Goal: Information Seeking & Learning: Learn about a topic

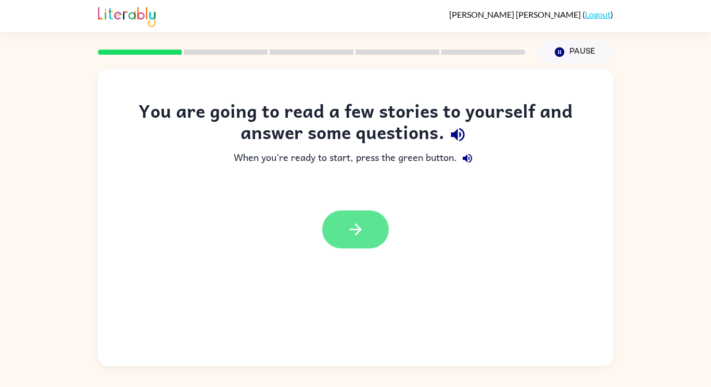
click at [344, 231] on button "button" at bounding box center [355, 229] width 67 height 38
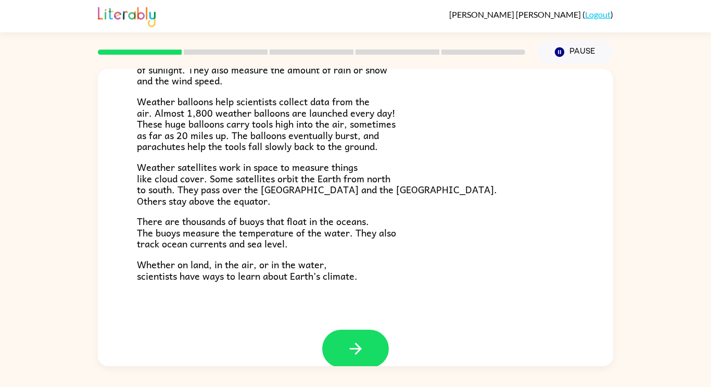
scroll to position [272, 0]
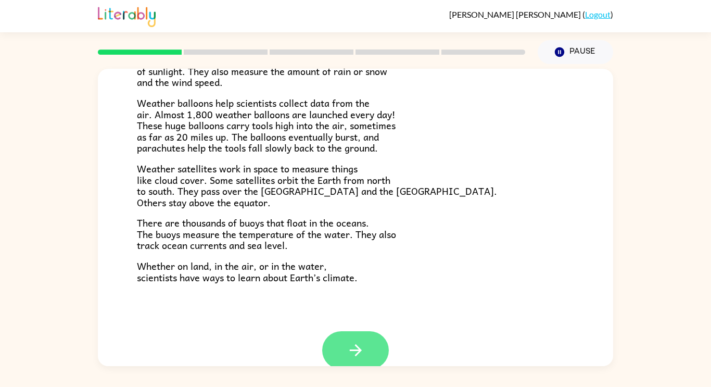
click at [334, 344] on button "button" at bounding box center [355, 350] width 67 height 38
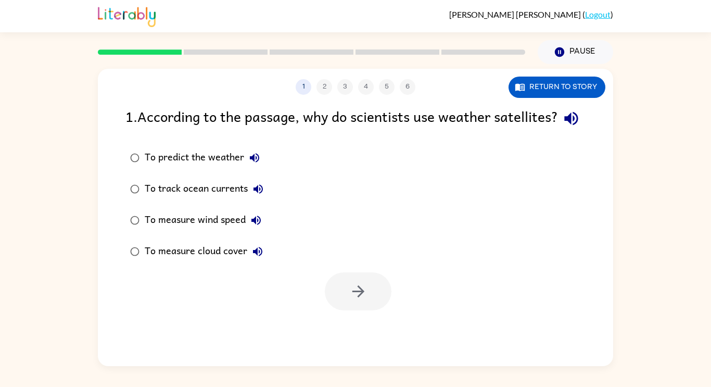
scroll to position [0, 0]
click at [529, 73] on div "1 2 3 4 5 6 Return to story" at bounding box center [355, 82] width 515 height 26
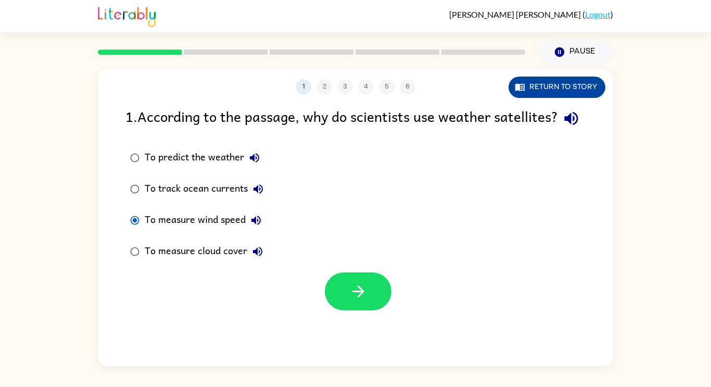
click at [527, 79] on button "Return to story" at bounding box center [557, 87] width 97 height 21
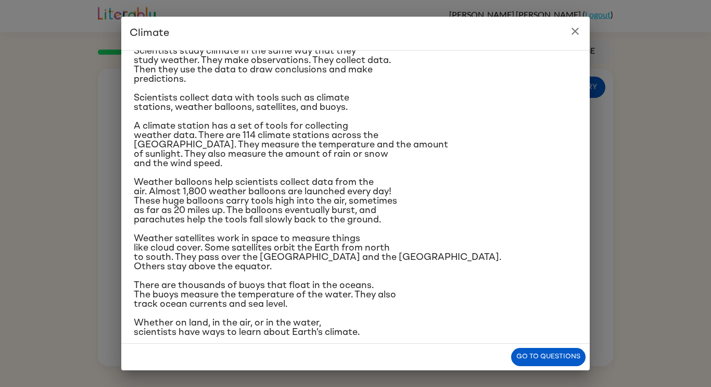
scroll to position [105, 0]
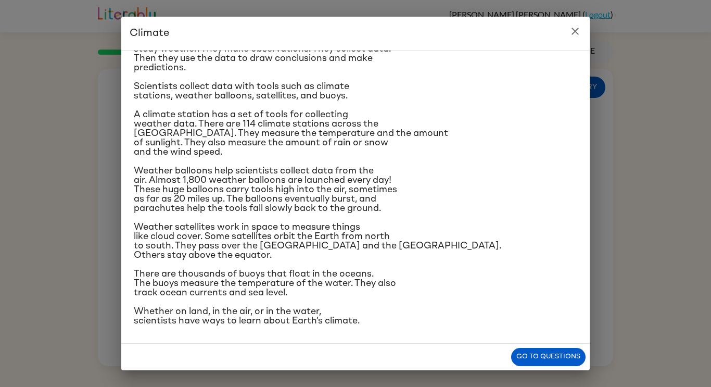
click at [579, 32] on icon "close" at bounding box center [575, 31] width 12 height 12
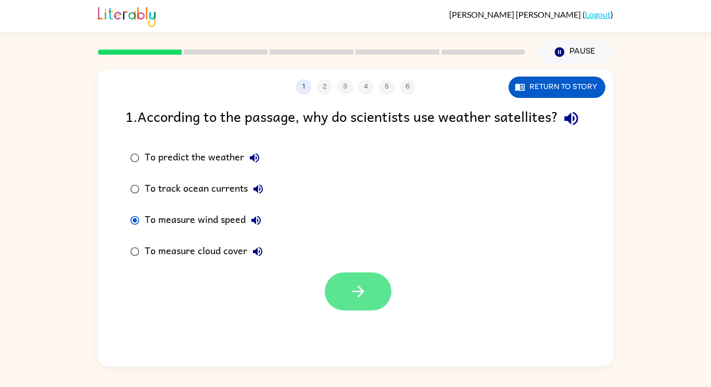
click at [371, 310] on button "button" at bounding box center [358, 291] width 67 height 38
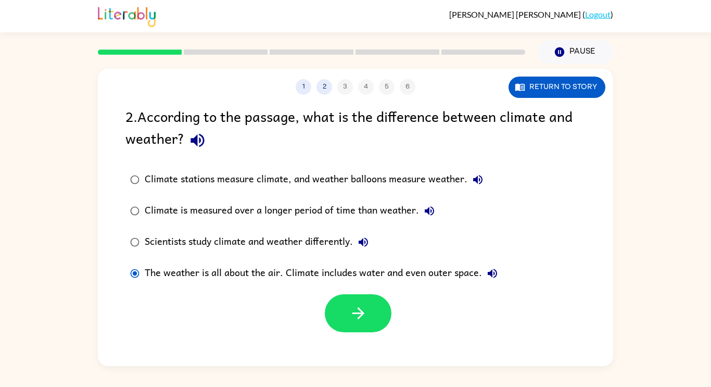
click at [145, 216] on div "Climate is measured over a longer period of time than weather." at bounding box center [292, 210] width 295 height 21
click at [358, 322] on icon "button" at bounding box center [358, 313] width 18 height 18
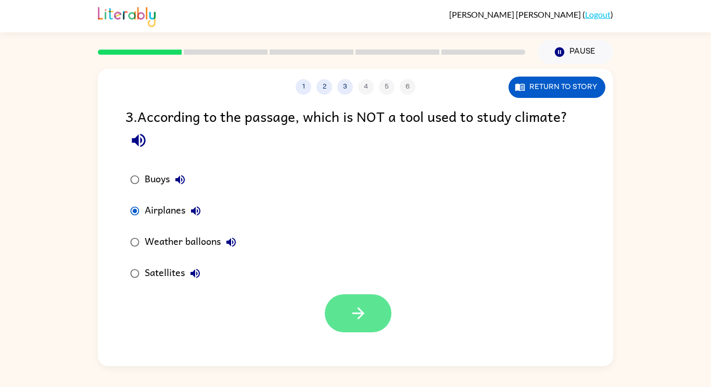
click at [355, 319] on icon "button" at bounding box center [358, 313] width 18 height 18
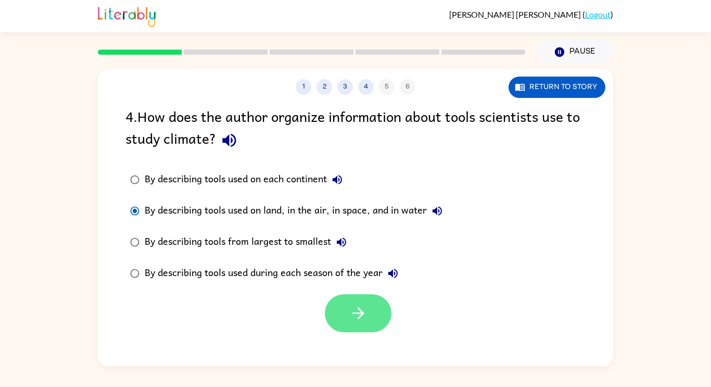
click at [365, 321] on icon "button" at bounding box center [358, 313] width 18 height 18
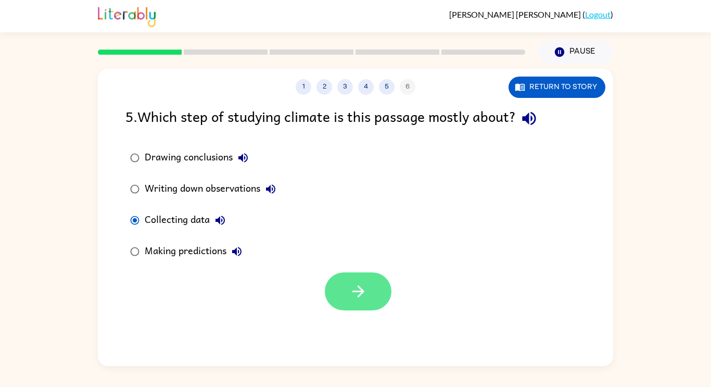
click at [339, 293] on button "button" at bounding box center [358, 291] width 67 height 38
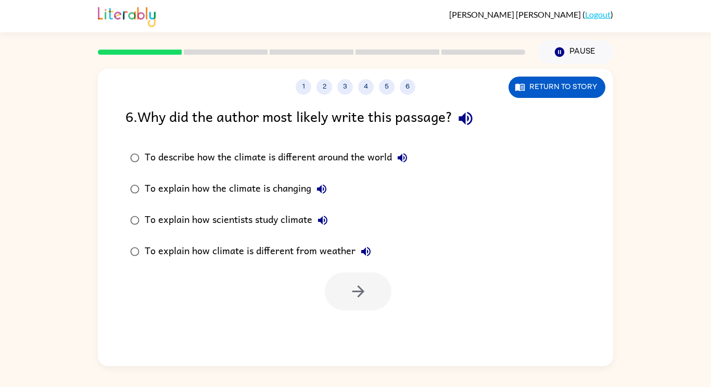
click at [156, 157] on div "To describe how the climate is different around the world" at bounding box center [279, 157] width 268 height 21
click at [176, 191] on div "To explain how the climate is changing" at bounding box center [238, 189] width 187 height 21
click at [205, 210] on div "To explain how scientists study climate" at bounding box center [239, 220] width 188 height 21
click at [350, 293] on icon "button" at bounding box center [358, 291] width 18 height 18
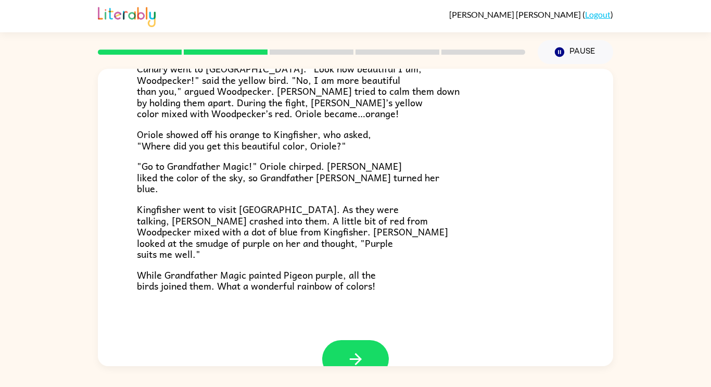
scroll to position [269, 0]
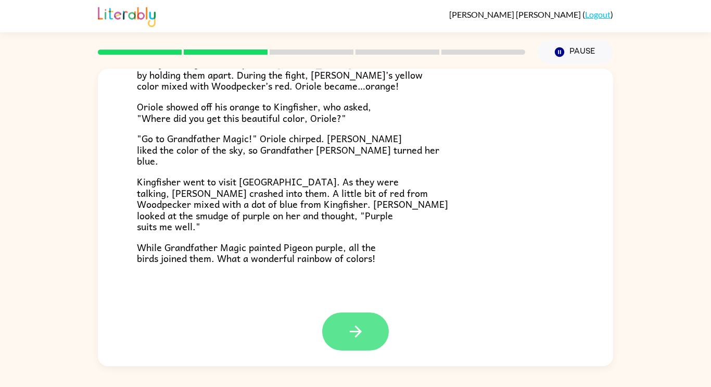
click at [361, 338] on icon "button" at bounding box center [356, 331] width 18 height 18
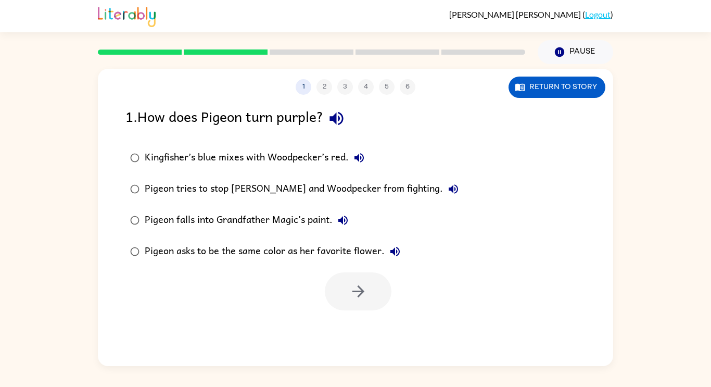
click at [155, 149] on div "Kingfisher’s blue mixes with Woodpecker’s red." at bounding box center [257, 157] width 225 height 21
click at [360, 304] on button "button" at bounding box center [358, 291] width 67 height 38
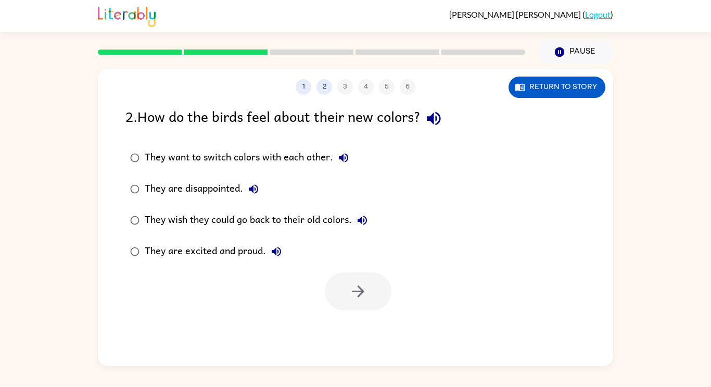
click at [150, 254] on div "They are excited and proud." at bounding box center [216, 251] width 142 height 21
click at [332, 267] on label "They are excited and proud." at bounding box center [249, 251] width 258 height 31
click at [383, 309] on div at bounding box center [358, 291] width 67 height 38
click at [351, 289] on icon "button" at bounding box center [358, 291] width 18 height 18
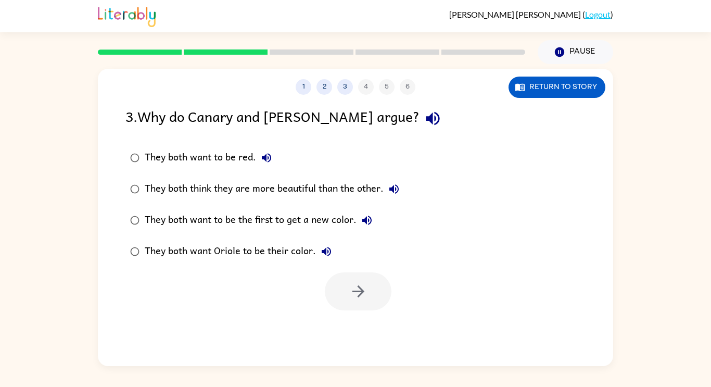
click at [178, 185] on div "They both think they are more beautiful than the other." at bounding box center [275, 189] width 260 height 21
click at [351, 272] on button "button" at bounding box center [358, 291] width 67 height 38
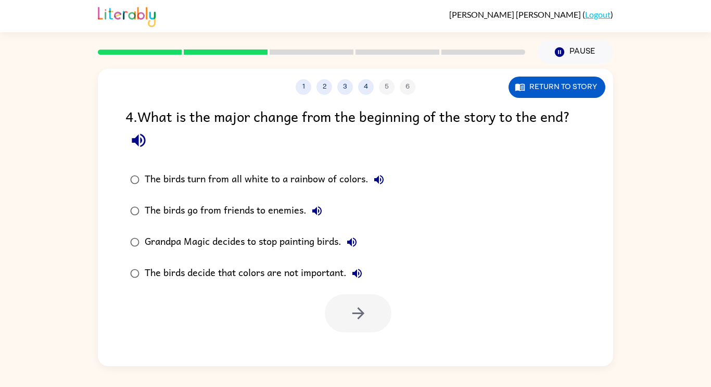
click at [227, 174] on div "The birds turn from all white to a rainbow of colors." at bounding box center [267, 179] width 245 height 21
click at [226, 218] on div "The birds go from friends to enemies." at bounding box center [236, 210] width 183 height 21
click at [270, 168] on label "The birds turn from all white to a rainbow of colors." at bounding box center [257, 179] width 275 height 31
click at [355, 285] on label "The birds decide that colors are not important." at bounding box center [257, 273] width 275 height 31
click at [358, 318] on icon "button" at bounding box center [358, 313] width 12 height 12
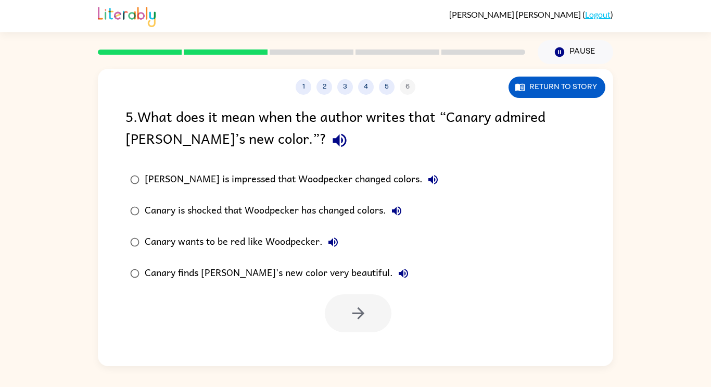
click at [219, 173] on div "[PERSON_NAME] is impressed that Woodpecker changed colors." at bounding box center [294, 179] width 299 height 21
click at [221, 202] on div "Canary is shocked that Woodpecker has changed colors." at bounding box center [276, 210] width 262 height 21
click at [220, 223] on label "Canary is shocked that Woodpecker has changed colors." at bounding box center [284, 210] width 329 height 31
click at [220, 236] on div "Canary wants to be red like Woodpecker." at bounding box center [244, 242] width 199 height 21
click at [225, 268] on div "Canary finds [PERSON_NAME]'s new color very beautiful." at bounding box center [279, 273] width 269 height 21
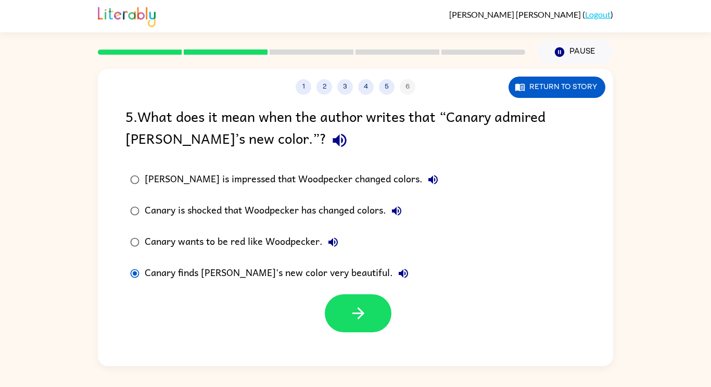
click at [225, 183] on div "[PERSON_NAME] is impressed that Woodpecker changed colors." at bounding box center [294, 179] width 299 height 21
click at [242, 276] on div "Canary finds [PERSON_NAME]'s new color very beautiful." at bounding box center [279, 273] width 269 height 21
click at [362, 303] on button "button" at bounding box center [358, 313] width 67 height 38
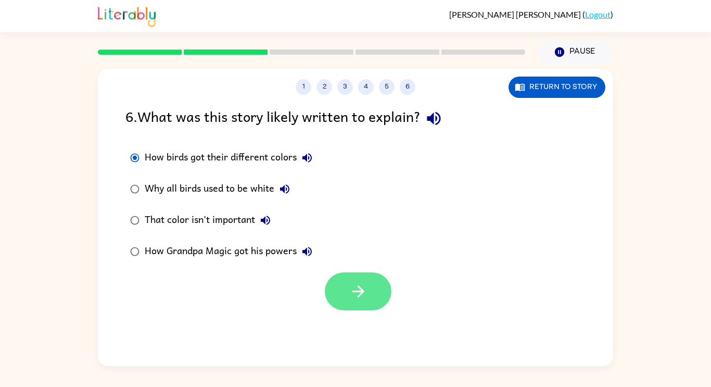
click at [366, 296] on icon "button" at bounding box center [358, 291] width 18 height 18
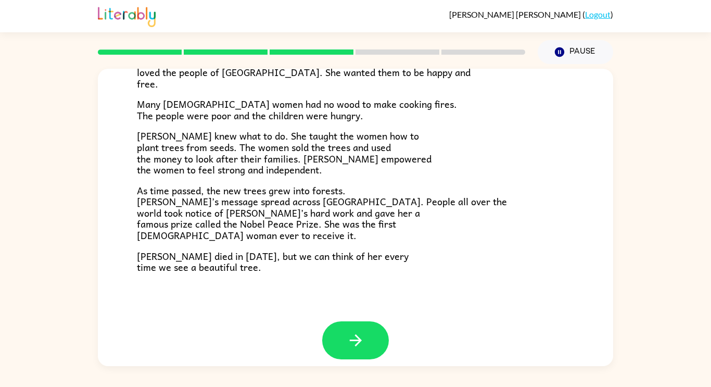
scroll to position [290, 0]
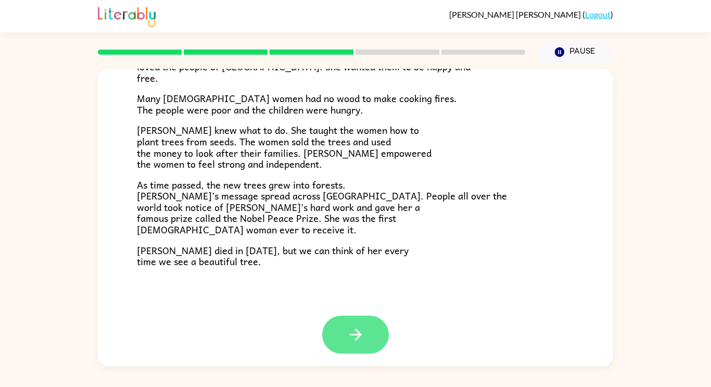
click at [359, 337] on icon "button" at bounding box center [356, 334] width 18 height 18
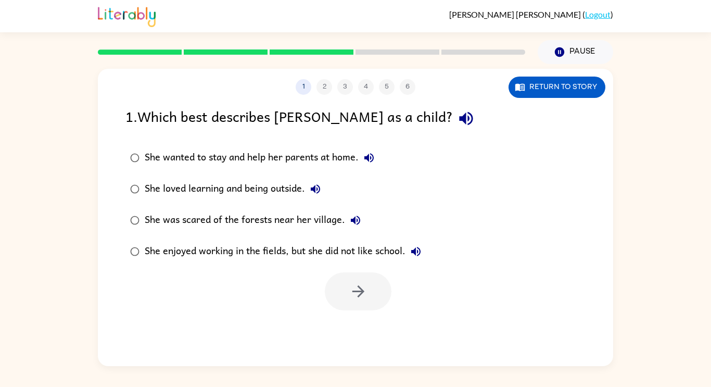
scroll to position [0, 0]
click at [194, 150] on div "She wanted to stay and help her parents at home." at bounding box center [262, 157] width 235 height 21
click at [203, 182] on div "She loved learning and being outside." at bounding box center [235, 189] width 181 height 21
click at [214, 226] on div "She was scared of the forests near her village." at bounding box center [255, 220] width 221 height 21
click at [212, 248] on div "She enjoyed working in the fields, but she did not like school." at bounding box center [286, 251] width 282 height 21
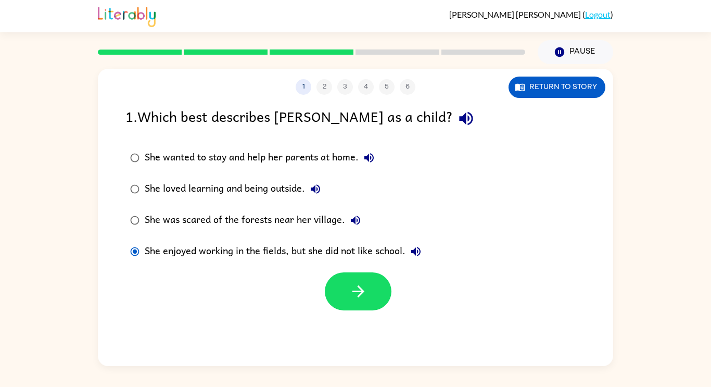
click at [257, 139] on div "1 . Which best describes [PERSON_NAME] as a child? She wanted to stay and help …" at bounding box center [355, 207] width 515 height 205
click at [261, 149] on div "She wanted to stay and help her parents at home." at bounding box center [262, 157] width 235 height 21
click at [261, 189] on div "She loved learning and being outside." at bounding box center [235, 189] width 181 height 21
click at [346, 293] on button "button" at bounding box center [358, 291] width 67 height 38
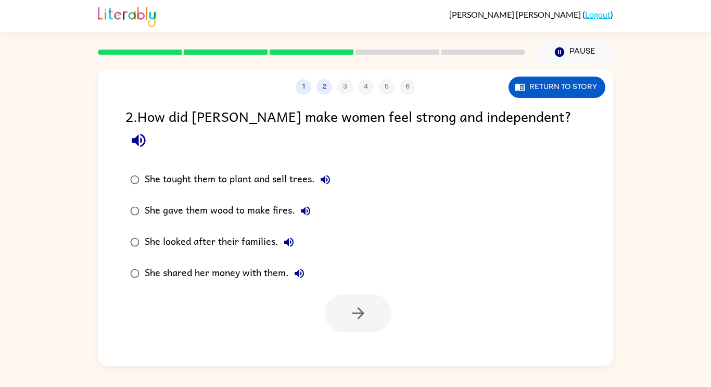
click at [140, 164] on label "She taught them to plant and sell trees." at bounding box center [230, 179] width 221 height 31
click at [153, 195] on label "She gave them wood to make fires." at bounding box center [230, 210] width 221 height 31
click at [168, 232] on div "She looked after their families." at bounding box center [222, 242] width 155 height 21
click at [173, 258] on label "She shared her money with them." at bounding box center [230, 273] width 221 height 31
click at [191, 169] on div "She taught them to plant and sell trees." at bounding box center [240, 179] width 191 height 21
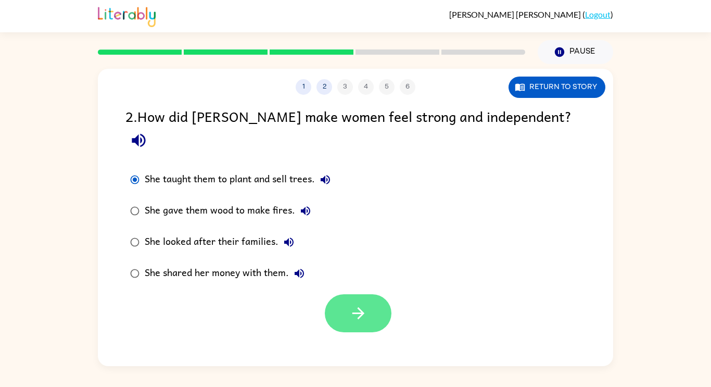
click at [345, 294] on button "button" at bounding box center [358, 313] width 67 height 38
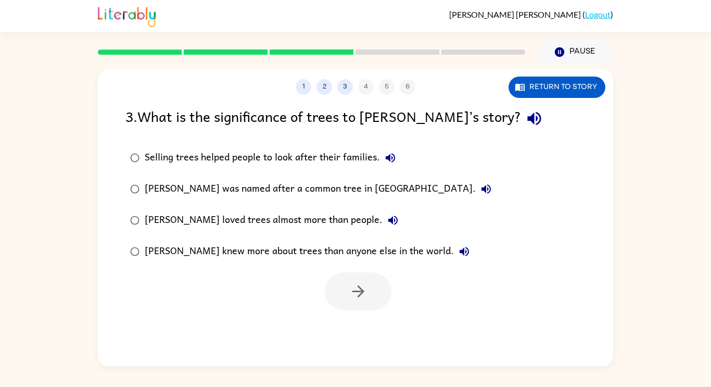
click at [162, 151] on div "Selling trees helped people to look after their families." at bounding box center [273, 157] width 256 height 21
click at [166, 186] on div "[PERSON_NAME] was named after a common tree in [GEOGRAPHIC_DATA]." at bounding box center [321, 189] width 352 height 21
click at [178, 224] on div "[PERSON_NAME] loved trees almost more than people." at bounding box center [274, 220] width 259 height 21
click at [181, 252] on div "[PERSON_NAME] knew more about trees than anyone else in the world." at bounding box center [310, 251] width 330 height 21
click at [292, 216] on div "[PERSON_NAME] loved trees almost more than people." at bounding box center [274, 220] width 259 height 21
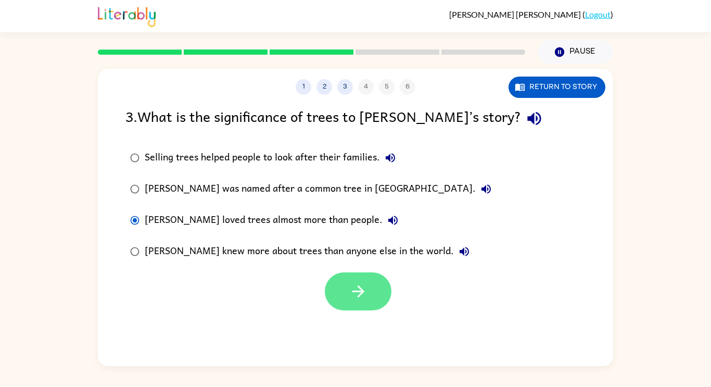
click at [365, 299] on icon "button" at bounding box center [358, 291] width 18 height 18
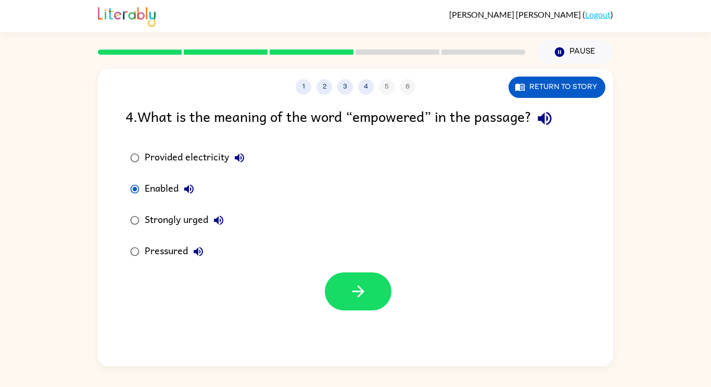
click at [151, 216] on div "Strongly urged" at bounding box center [187, 220] width 84 height 21
click at [162, 251] on div "Pressured" at bounding box center [177, 251] width 64 height 21
click at [168, 180] on div "Enabled" at bounding box center [172, 189] width 55 height 21
click at [340, 283] on button "button" at bounding box center [358, 291] width 67 height 38
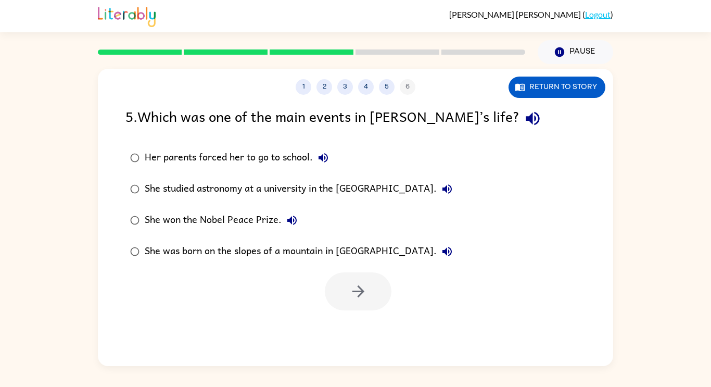
click at [211, 162] on div "Her parents forced her to go to school." at bounding box center [239, 157] width 189 height 21
click at [218, 186] on div "She studied astronomy at a university in the [GEOGRAPHIC_DATA]." at bounding box center [301, 189] width 313 height 21
click at [225, 212] on div "She won the Nobel Peace Prize." at bounding box center [224, 220] width 158 height 21
click at [214, 248] on div "She was born on the slopes of a mountain in [GEOGRAPHIC_DATA]." at bounding box center [301, 251] width 313 height 21
click at [383, 289] on button "button" at bounding box center [358, 291] width 67 height 38
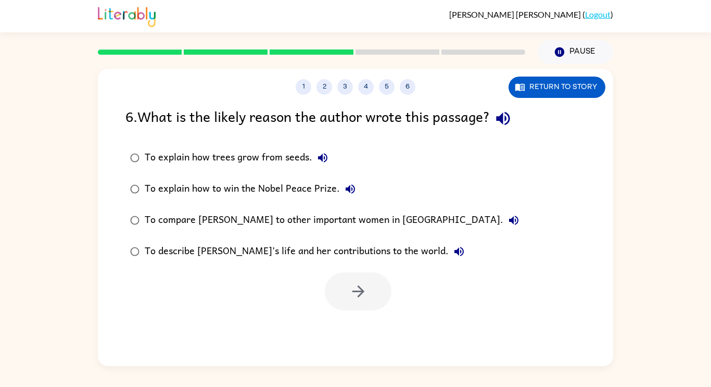
click at [217, 152] on div "To explain how trees grow from seeds." at bounding box center [239, 157] width 188 height 21
click at [236, 181] on div "To explain how to win the Nobel Peace Prize." at bounding box center [253, 189] width 216 height 21
click at [248, 224] on div "To compare [PERSON_NAME] to other important women in [GEOGRAPHIC_DATA]." at bounding box center [334, 220] width 379 height 21
click at [247, 246] on div "To describe [PERSON_NAME]’s life and her contributions to the world." at bounding box center [307, 251] width 325 height 21
click at [333, 287] on button "button" at bounding box center [358, 291] width 67 height 38
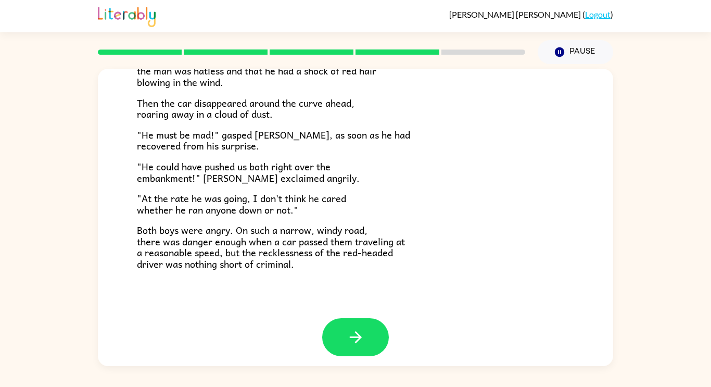
scroll to position [286, 0]
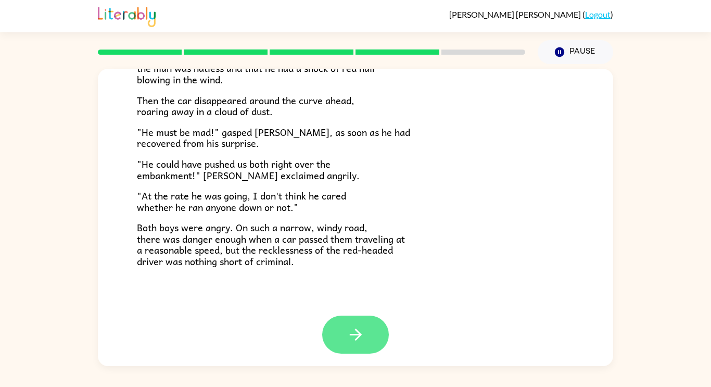
click at [344, 335] on button "button" at bounding box center [355, 334] width 67 height 38
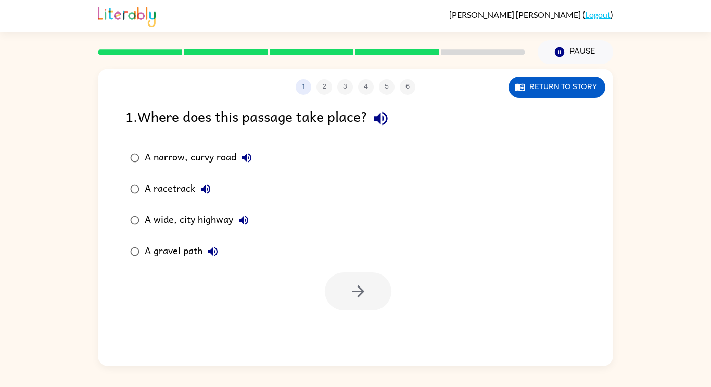
click at [170, 163] on div "A narrow, curvy road" at bounding box center [201, 157] width 112 height 21
click at [161, 193] on div "A racetrack" at bounding box center [180, 189] width 71 height 21
click at [182, 159] on div "A narrow, curvy road" at bounding box center [201, 157] width 112 height 21
click at [154, 254] on div "A gravel path" at bounding box center [184, 251] width 79 height 21
click at [359, 279] on button "button" at bounding box center [358, 291] width 67 height 38
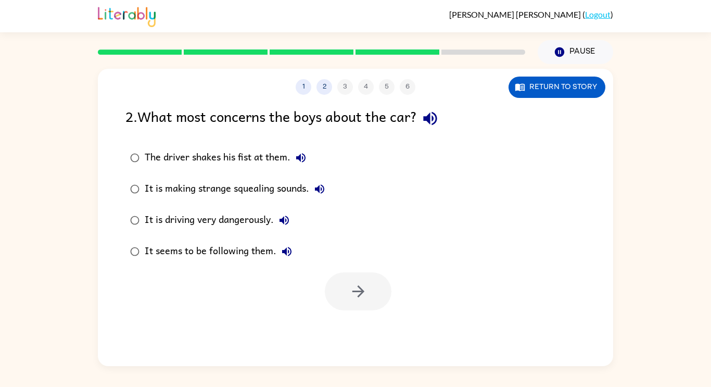
click at [259, 154] on div "The driver shakes his fist at them." at bounding box center [228, 157] width 167 height 21
click at [254, 176] on label "It is making strange squealing sounds." at bounding box center [228, 188] width 216 height 31
click at [246, 216] on div "It is driving very dangerously." at bounding box center [220, 220] width 150 height 21
click at [337, 279] on button "button" at bounding box center [358, 291] width 67 height 38
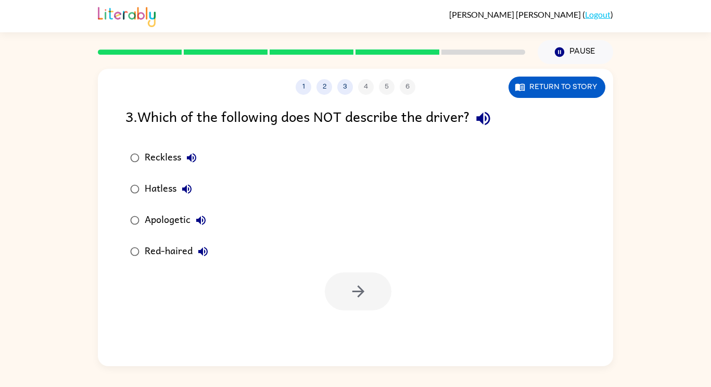
click at [153, 223] on div "Apologetic" at bounding box center [178, 220] width 67 height 21
click at [359, 290] on icon "button" at bounding box center [358, 291] width 12 height 12
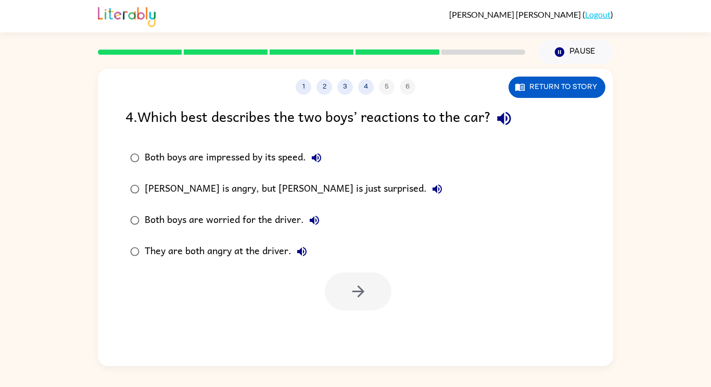
click at [193, 187] on div "[PERSON_NAME] is angry, but [PERSON_NAME] is just surprised." at bounding box center [296, 189] width 303 height 21
click at [221, 223] on div "Both boys are worried for the driver." at bounding box center [235, 220] width 180 height 21
click at [238, 261] on div "They are both angry at the driver." at bounding box center [229, 251] width 168 height 21
click at [331, 275] on div at bounding box center [358, 291] width 67 height 38
click at [339, 279] on button "button" at bounding box center [358, 291] width 67 height 38
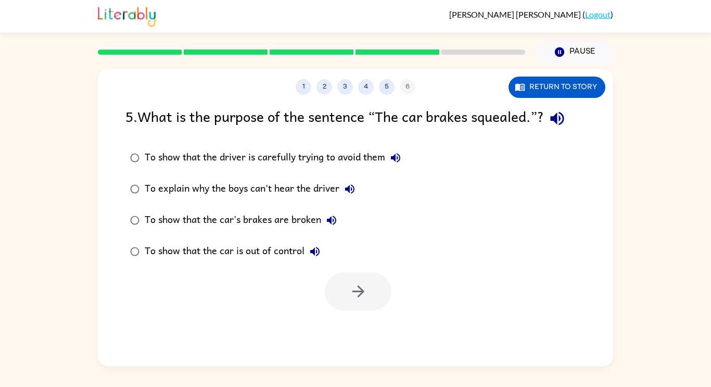
click at [205, 166] on div "To show that the driver is carefully trying to avoid them" at bounding box center [275, 157] width 261 height 21
click at [214, 197] on div "To explain why the boys can't hear the driver" at bounding box center [253, 189] width 216 height 21
click at [227, 215] on div "To show that the car's brakes are broken" at bounding box center [243, 220] width 197 height 21
click at [254, 247] on div "To show that the car is out of control" at bounding box center [235, 251] width 181 height 21
click at [359, 289] on icon "button" at bounding box center [358, 291] width 18 height 18
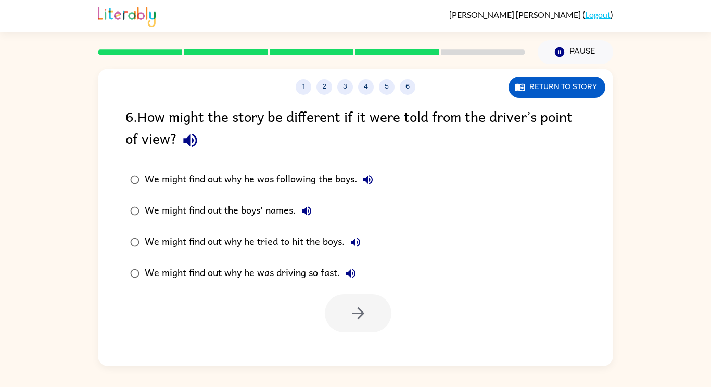
click at [220, 176] on div "We might find out why he was following the boys." at bounding box center [262, 179] width 234 height 21
click at [224, 208] on div "We might find out the boys' names." at bounding box center [231, 210] width 172 height 21
click at [277, 235] on div "We might find out why he tried to hit the boys." at bounding box center [255, 242] width 221 height 21
click at [290, 270] on div "We might find out why he was driving so fast." at bounding box center [253, 273] width 217 height 21
click at [352, 304] on icon "button" at bounding box center [358, 313] width 18 height 18
